Goal: Transaction & Acquisition: Download file/media

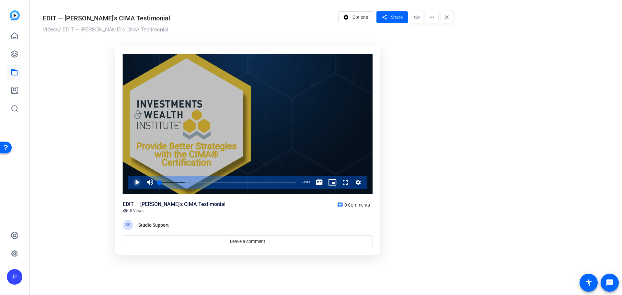
click at [131, 183] on span "Video Player" at bounding box center [131, 182] width 0 height 13
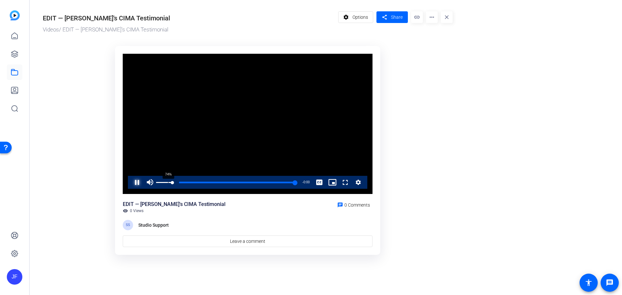
click at [166, 182] on div "74%" at bounding box center [164, 182] width 16 height 1
drag, startPoint x: 166, startPoint y: 182, endPoint x: 145, endPoint y: 184, distance: 21.5
click at [145, 184] on div "Unmute 0%" at bounding box center [160, 182] width 32 height 13
click at [147, 181] on span "Video Player" at bounding box center [150, 182] width 13 height 13
click at [149, 183] on span "Video Player" at bounding box center [150, 182] width 13 height 13
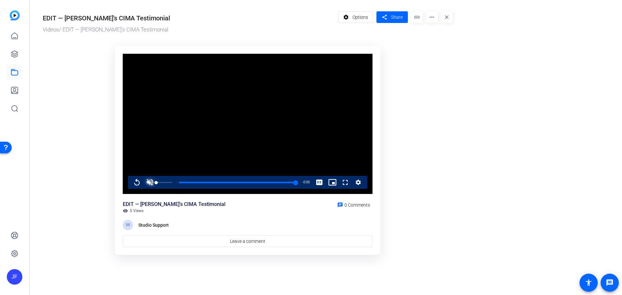
click at [149, 183] on span "Video Player" at bounding box center [150, 182] width 13 height 13
drag, startPoint x: 165, startPoint y: 182, endPoint x: 152, endPoint y: 184, distance: 13.1
click at [152, 184] on div "Mute 18%" at bounding box center [160, 182] width 32 height 13
click at [131, 183] on span "Video Player" at bounding box center [131, 182] width 0 height 13
click at [150, 184] on span "Video Player" at bounding box center [150, 182] width 13 height 13
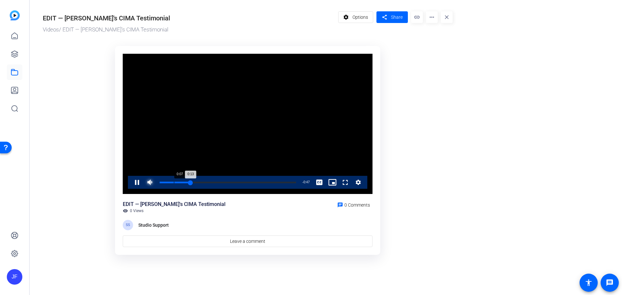
click at [187, 183] on div "Loaded : 100.00% 0:07 0:13" at bounding box center [228, 182] width 143 height 13
click at [164, 183] on div "Loaded : 100.00% 0:02 0:53" at bounding box center [228, 183] width 136 height 2
click at [131, 185] on span "Video Player" at bounding box center [131, 182] width 0 height 13
click at [431, 16] on mat-icon "more_horiz" at bounding box center [432, 17] width 12 height 12
click at [451, 47] on span "Download" at bounding box center [444, 45] width 26 height 8
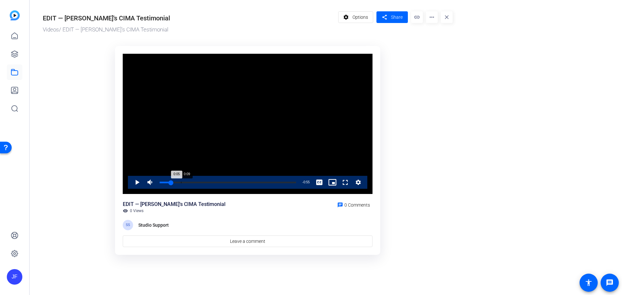
click at [181, 181] on div "Loaded : 100.00% 0:09 0:05" at bounding box center [228, 182] width 143 height 13
